Goal: Find contact information: Find contact information

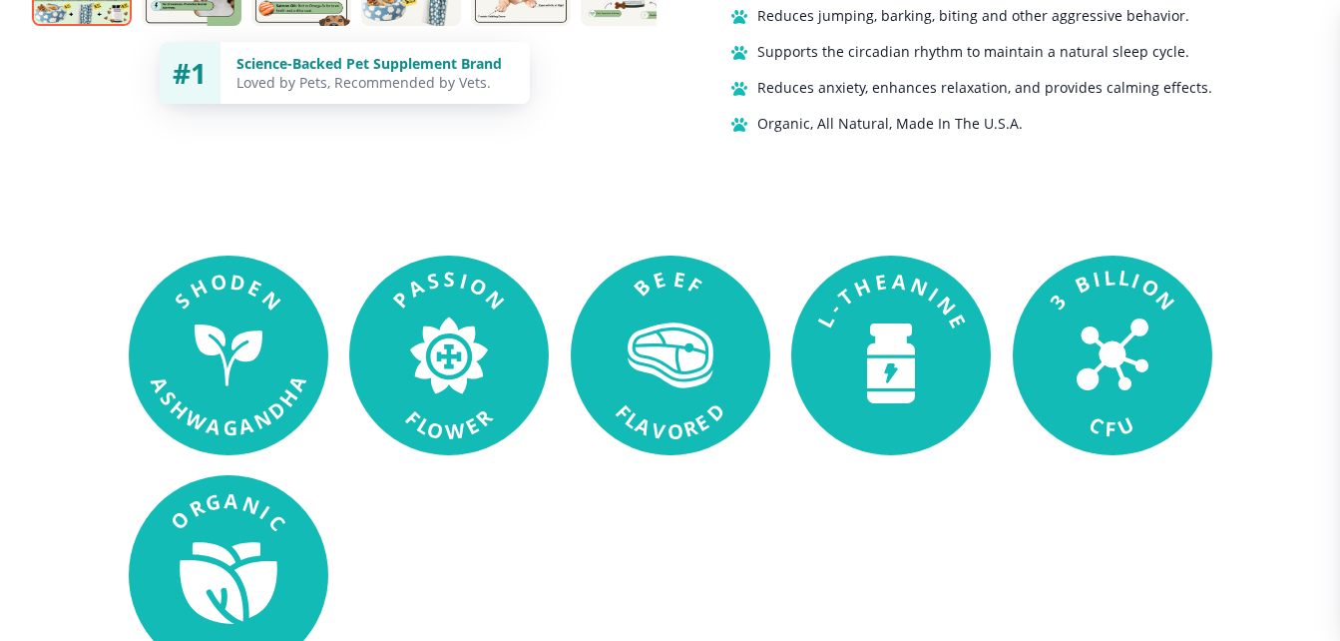
scroll to position [1497, 0]
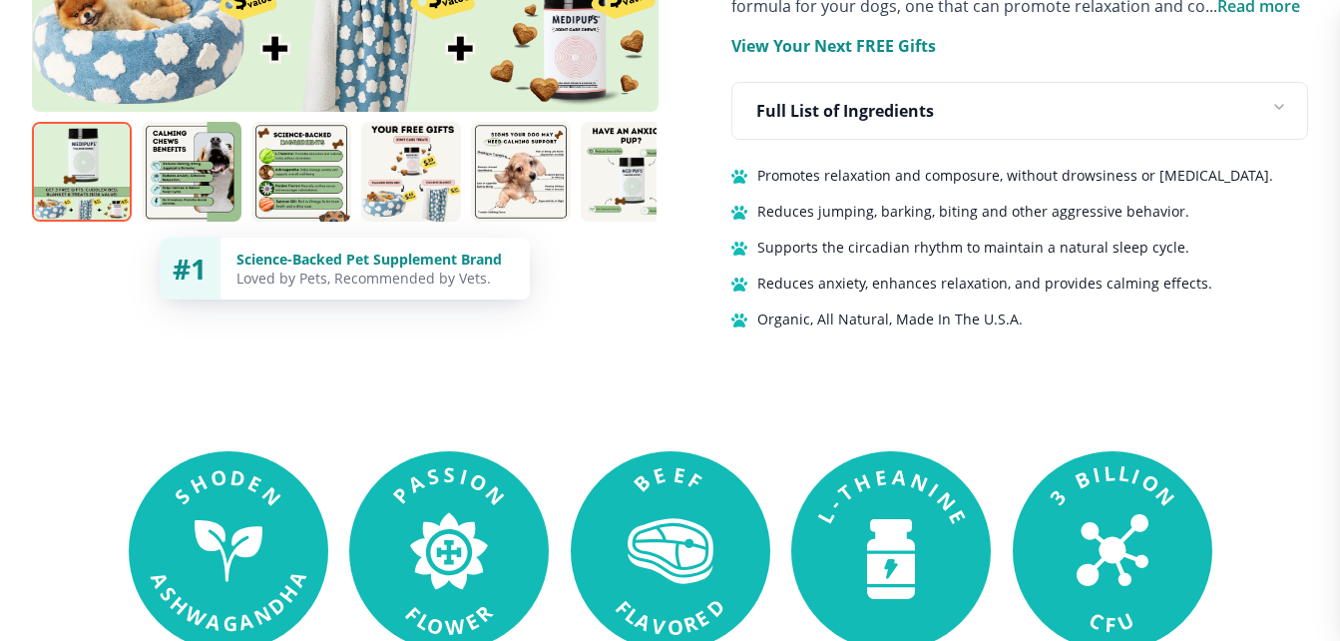
click at [1042, 95] on div "Full List of Ingredients" at bounding box center [1019, 111] width 575 height 56
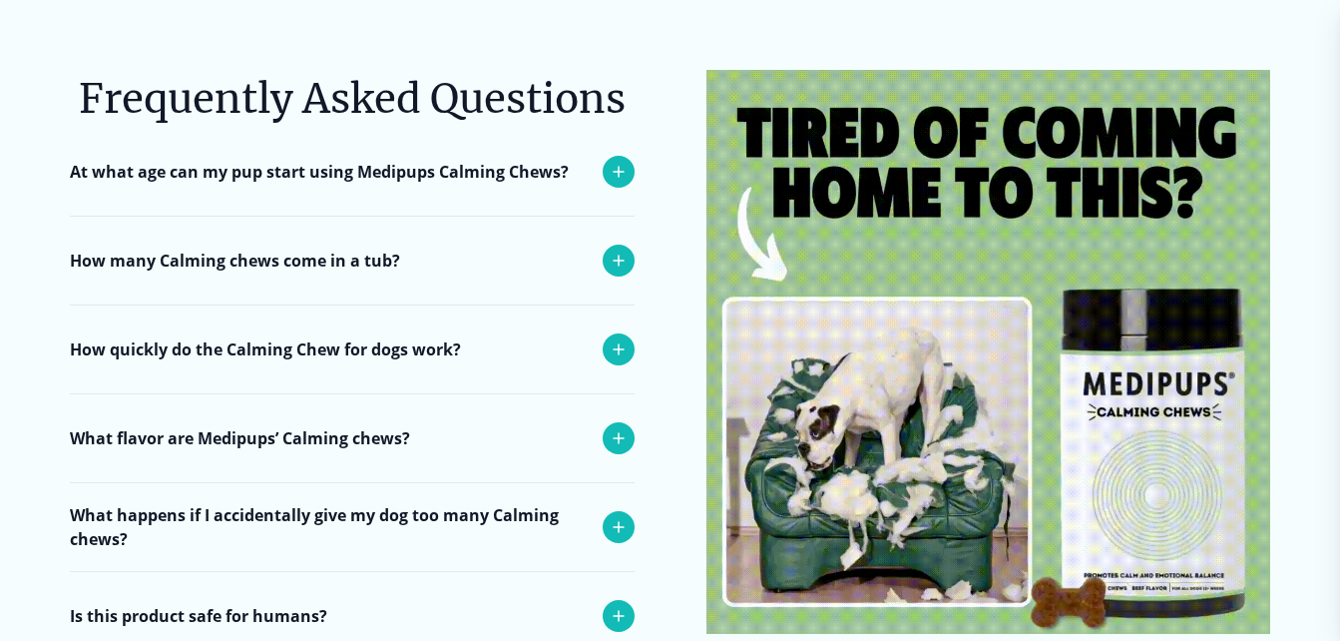
scroll to position [8382, 0]
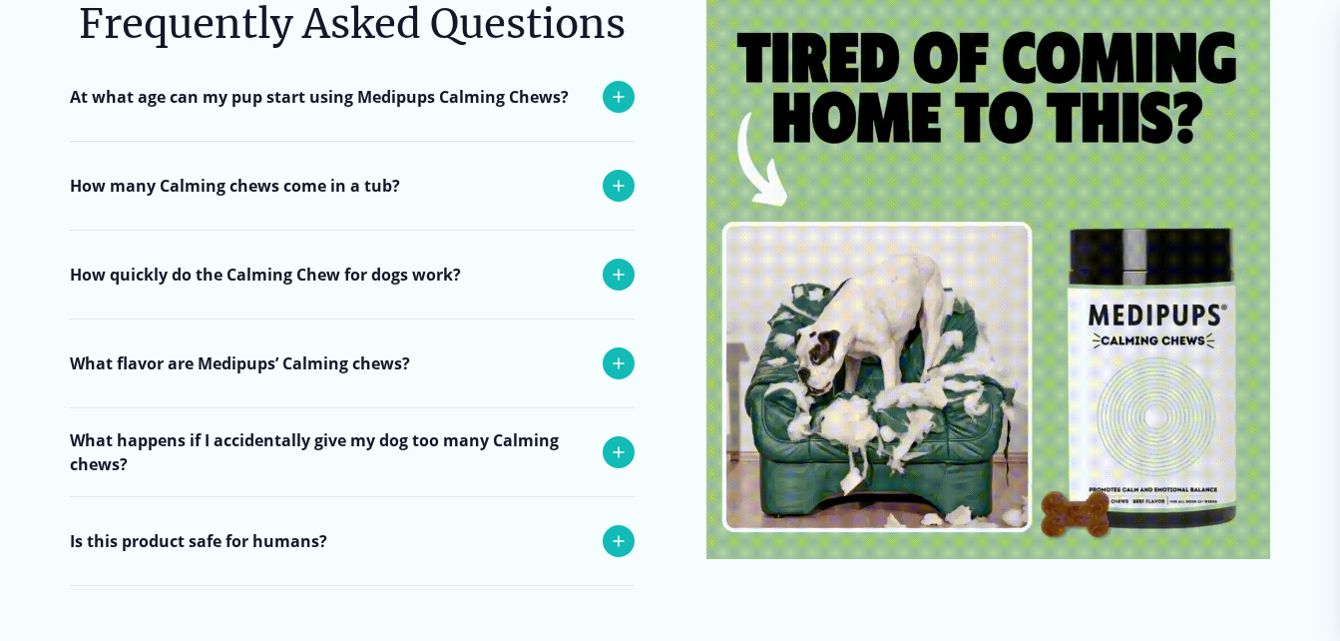
click at [621, 440] on icon at bounding box center [619, 452] width 24 height 24
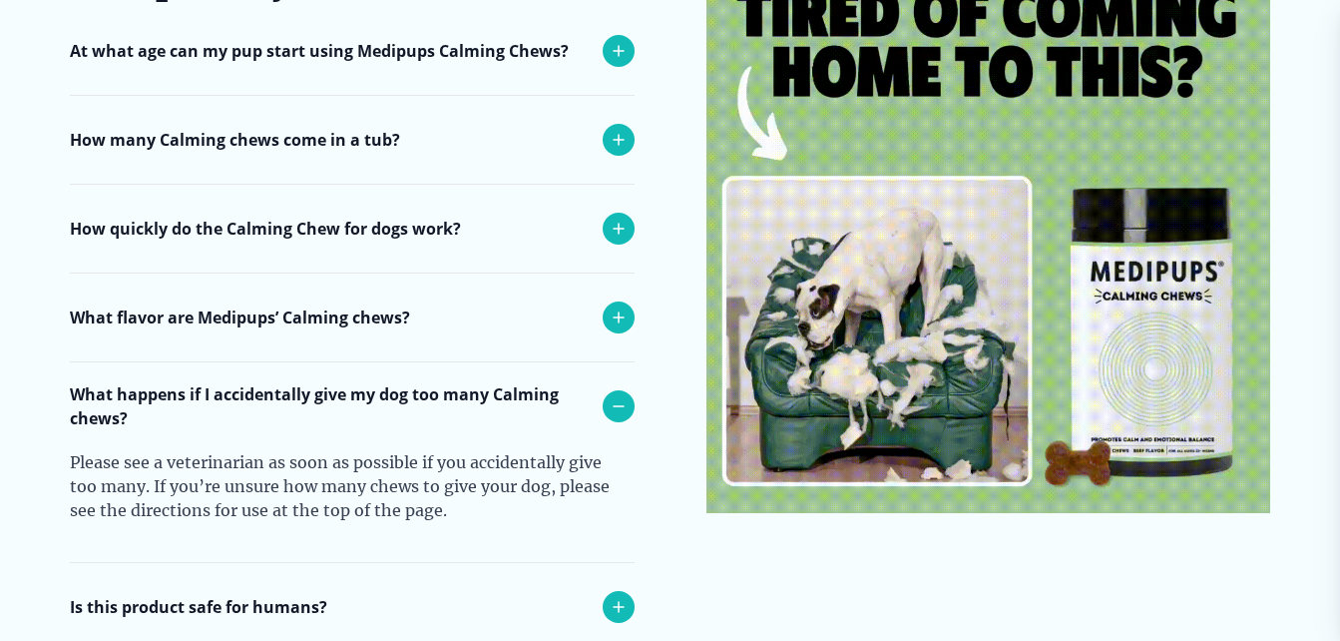
scroll to position [8283, 0]
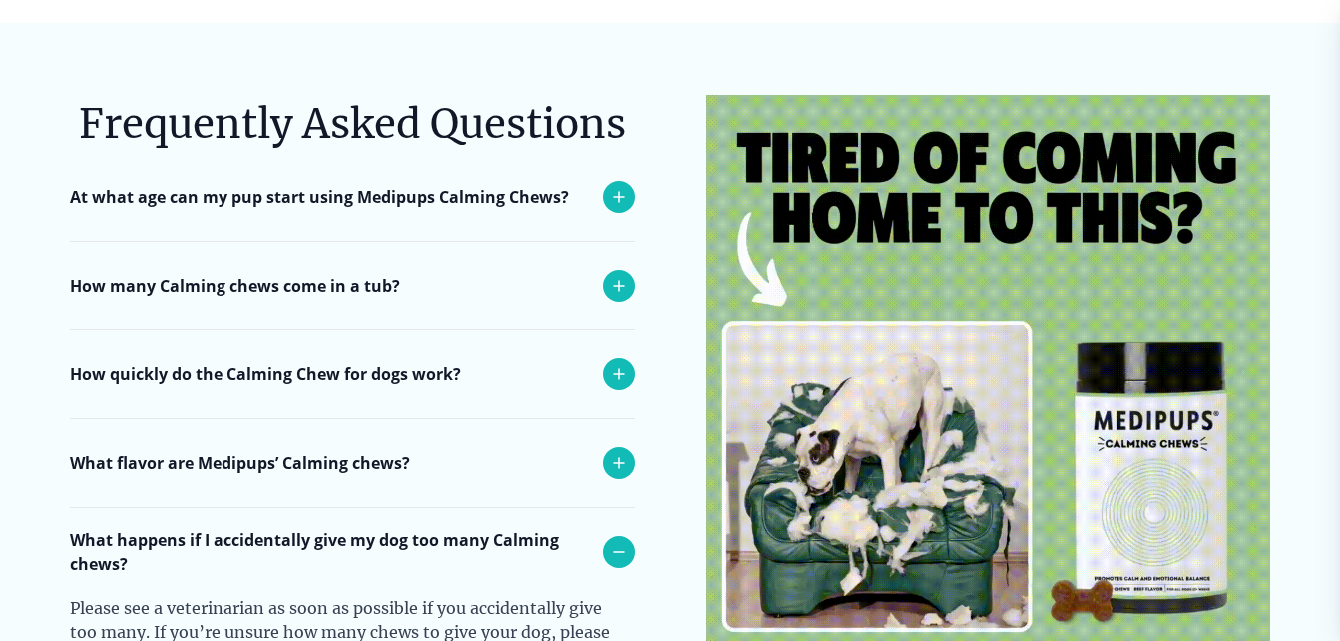
click at [620, 458] on icon at bounding box center [619, 463] width 10 height 10
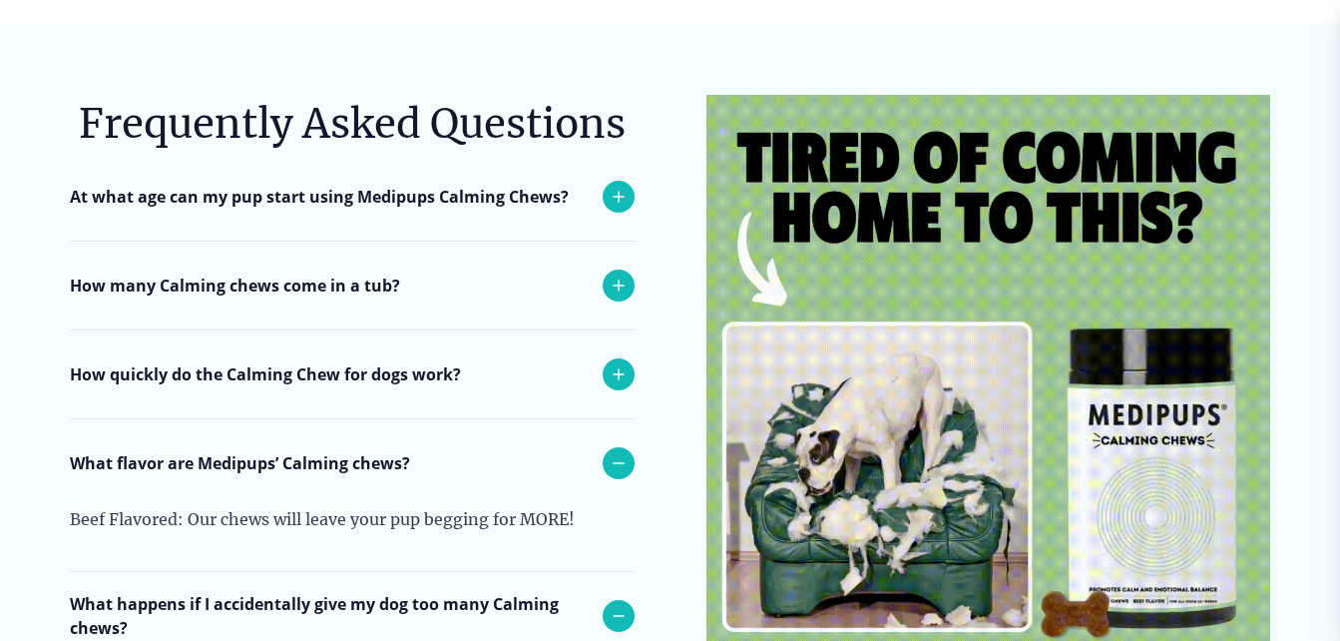
click at [621, 362] on icon at bounding box center [619, 374] width 24 height 24
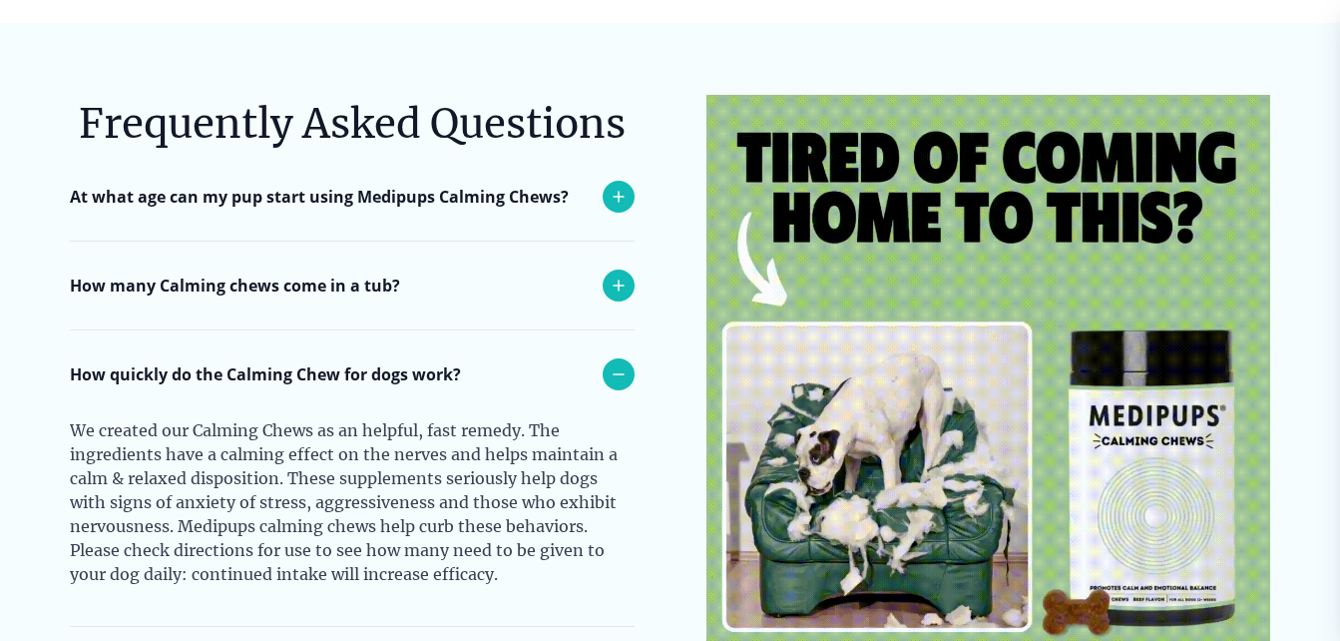
click at [629, 273] on icon at bounding box center [619, 285] width 24 height 24
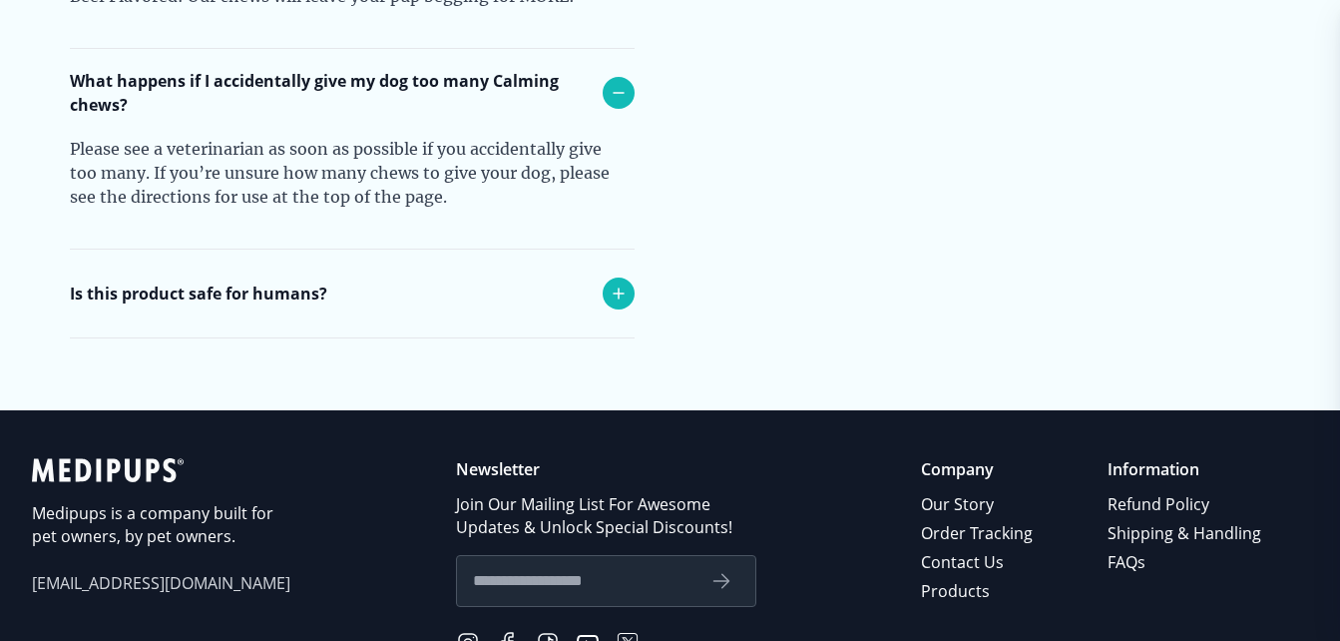
scroll to position [9181, 0]
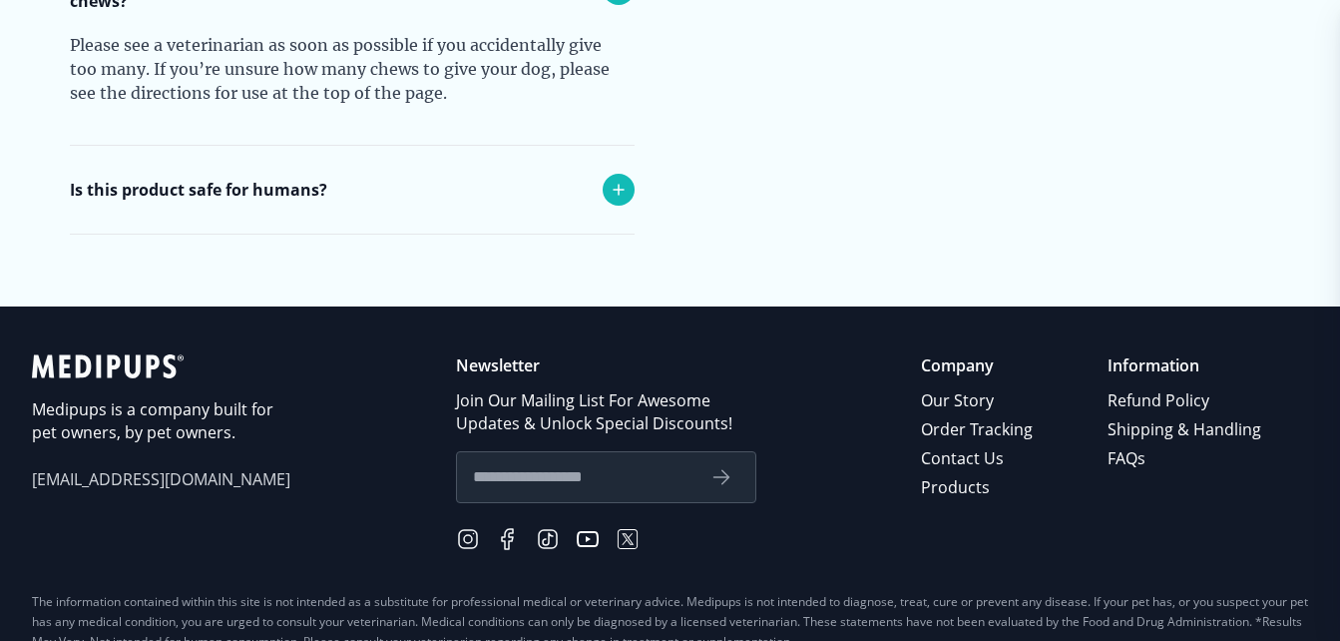
click at [1129, 354] on p "Information" at bounding box center [1186, 365] width 157 height 23
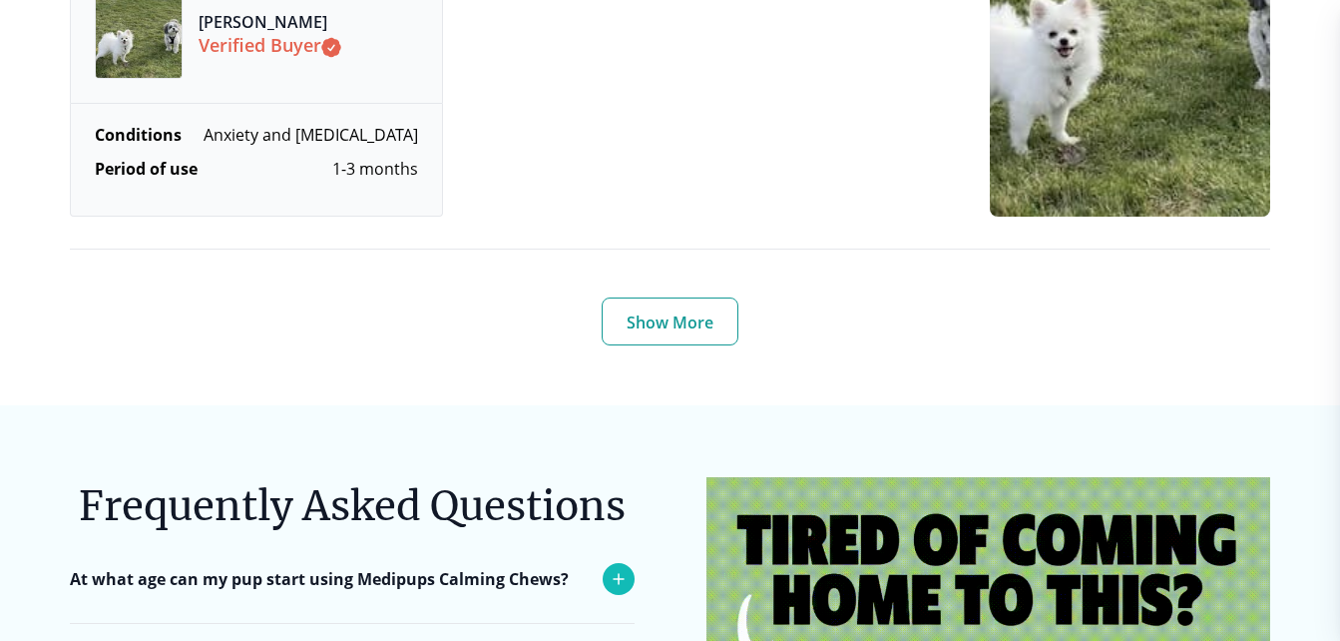
scroll to position [8083, 0]
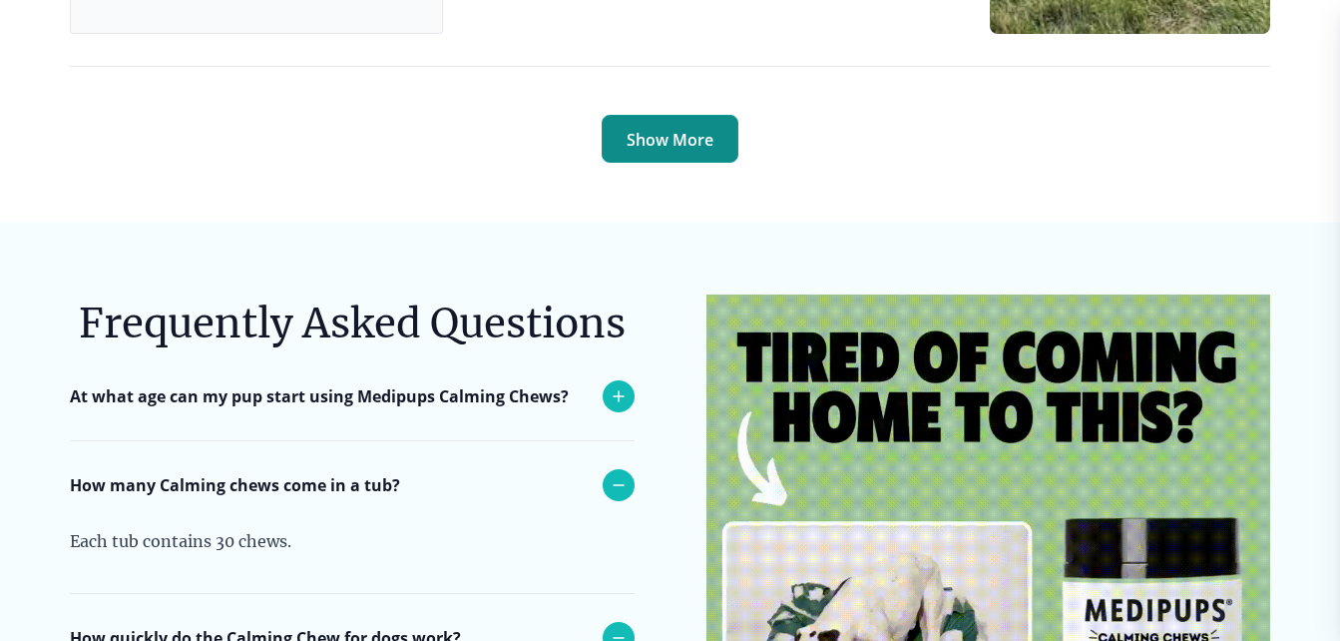
click at [661, 115] on button "Show More" at bounding box center [670, 139] width 137 height 48
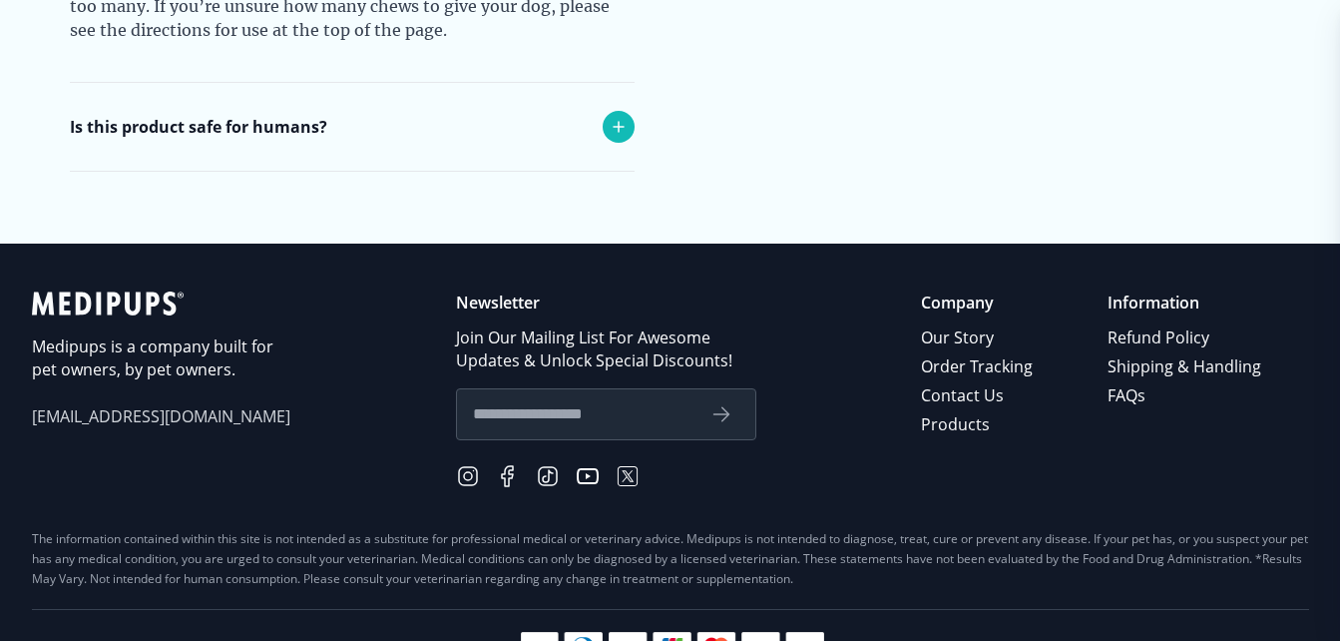
scroll to position [12053, 0]
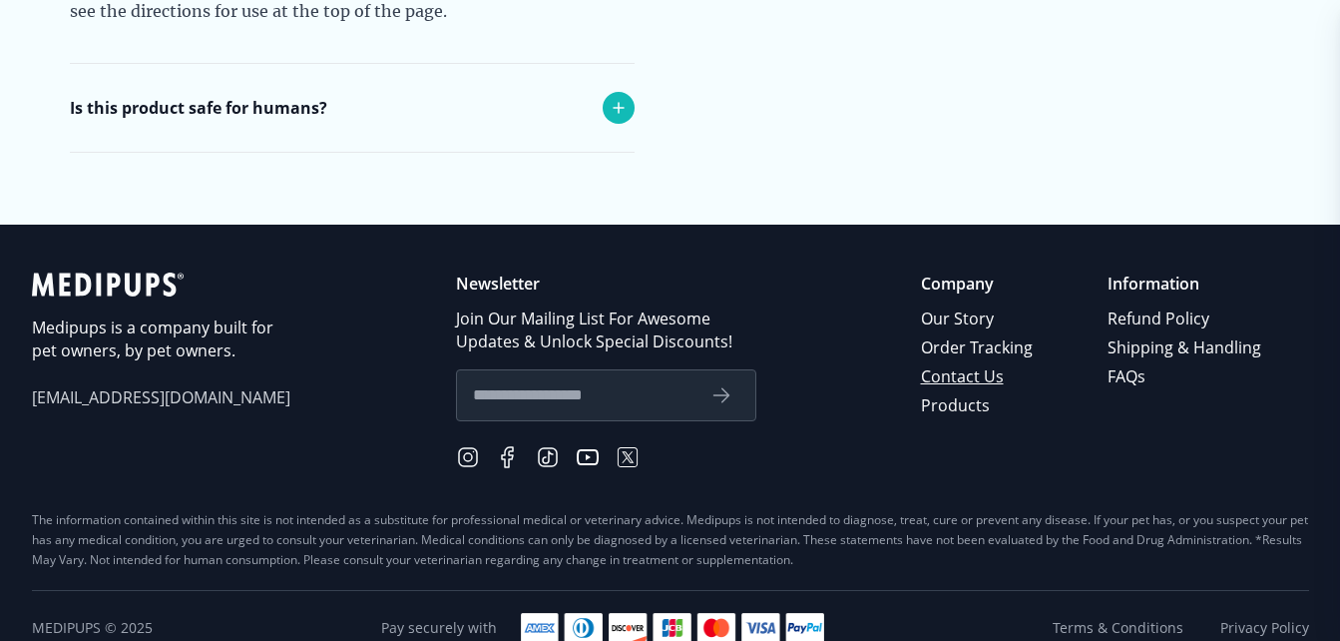
click at [944, 362] on link "Contact Us" at bounding box center [978, 376] width 115 height 29
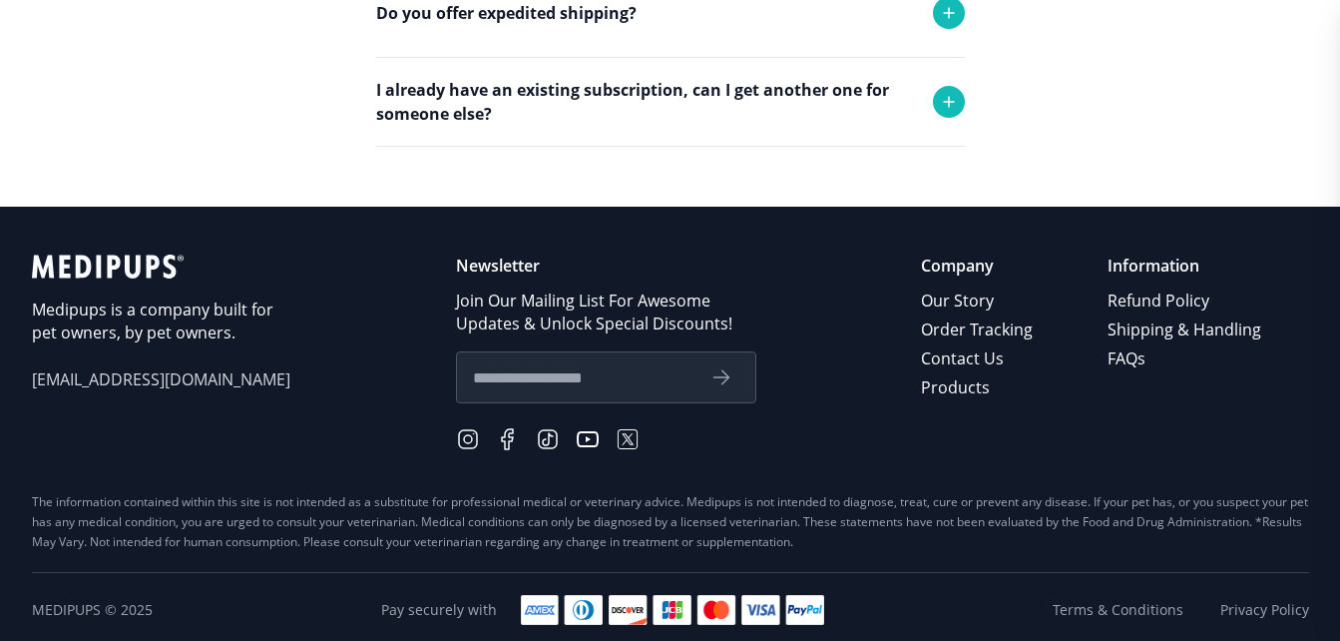
scroll to position [989, 0]
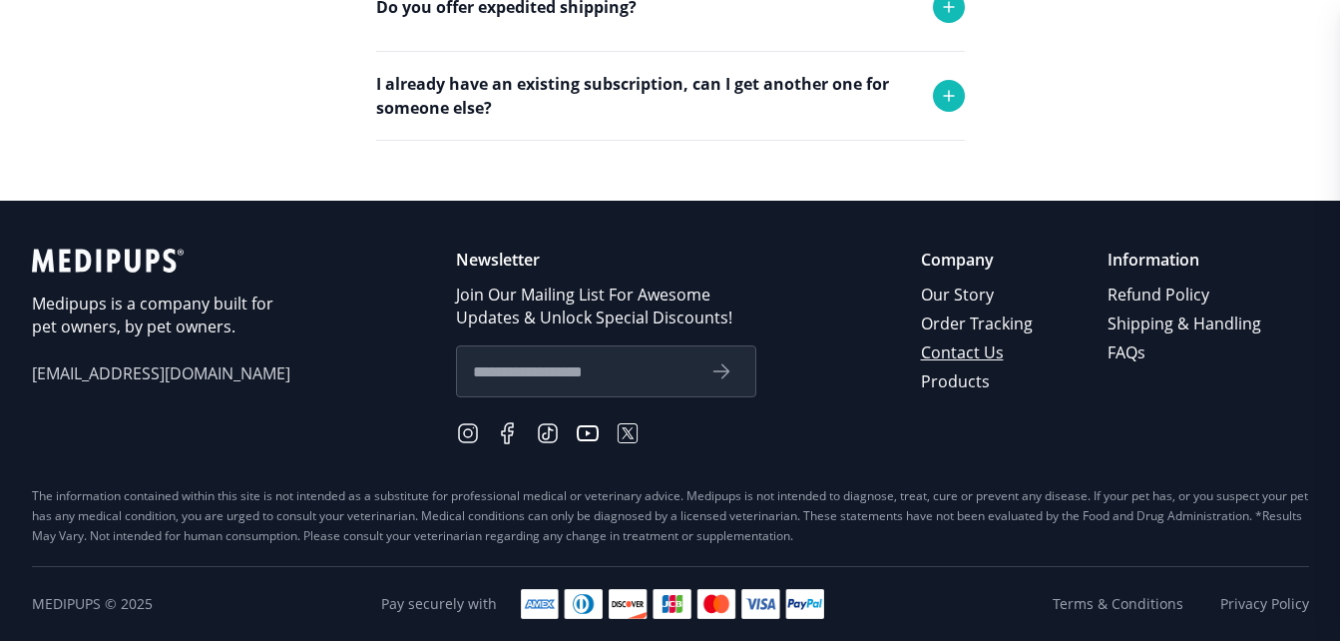
click at [938, 348] on link "Contact Us" at bounding box center [978, 352] width 115 height 29
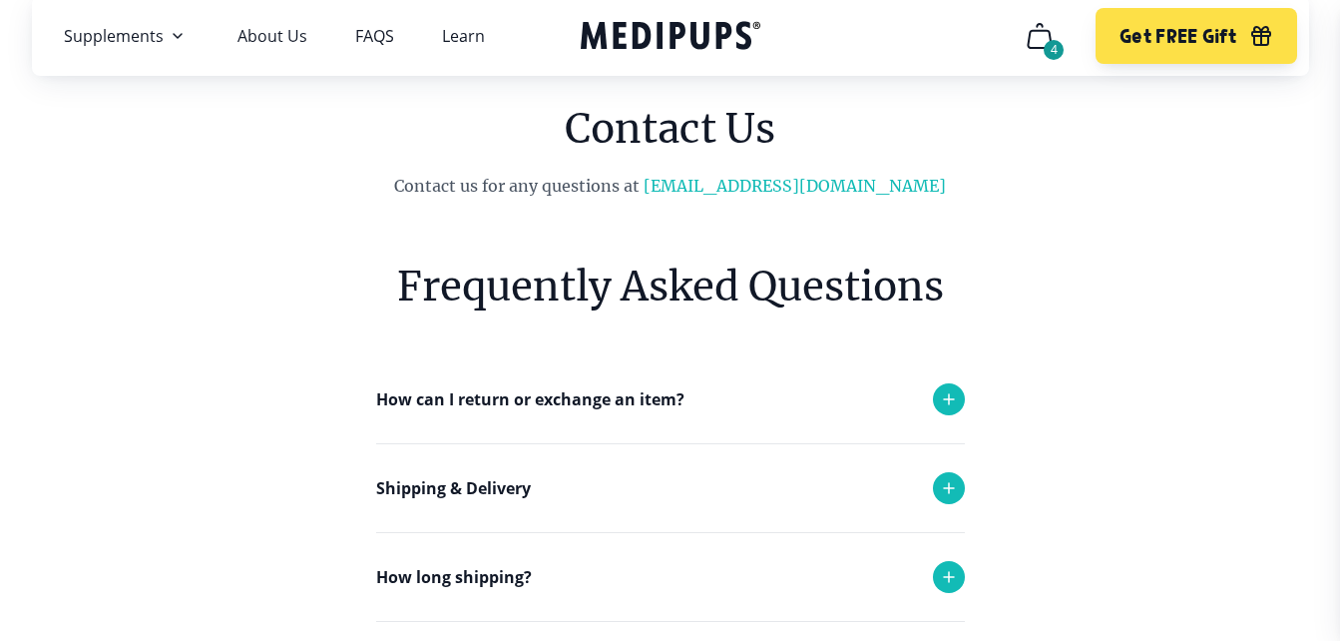
scroll to position [100, 0]
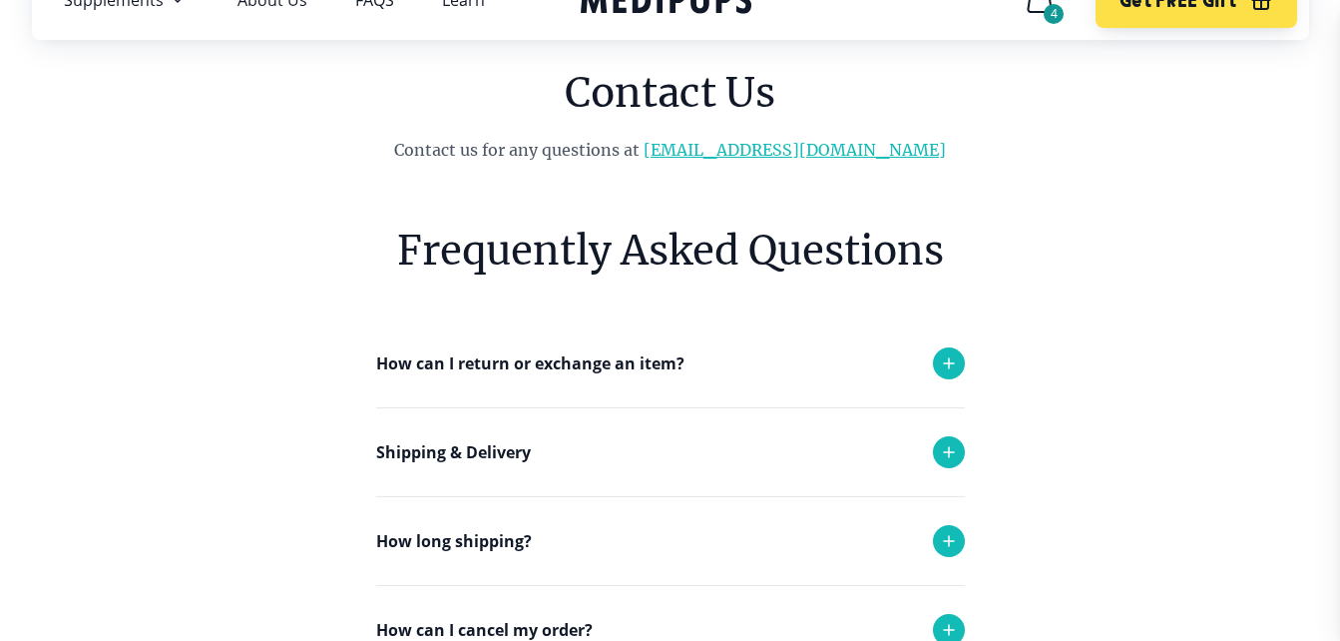
click at [756, 153] on link "[EMAIL_ADDRESS][DOMAIN_NAME]" at bounding box center [795, 150] width 302 height 20
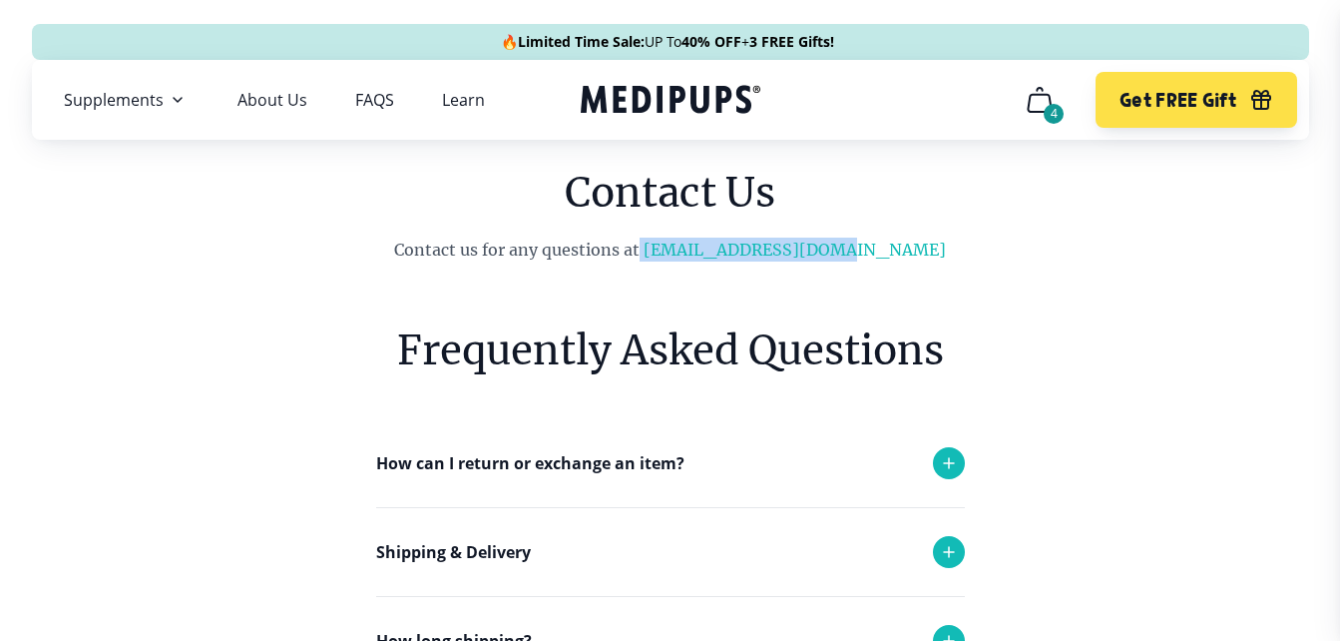
drag, startPoint x: 691, startPoint y: 246, endPoint x: 954, endPoint y: 247, distance: 263.4
click at [954, 247] on p "Contact us for any questions at [EMAIL_ADDRESS][DOMAIN_NAME]" at bounding box center [670, 250] width 812 height 24
copy p "[EMAIL_ADDRESS][DOMAIN_NAME]"
